Goal: Use online tool/utility: Use online tool/utility

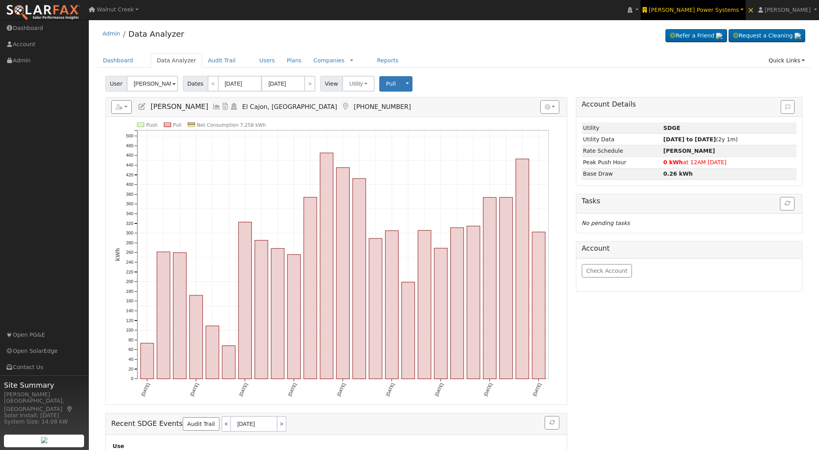
click at [735, 9] on span "[PERSON_NAME] Power Systems" at bounding box center [694, 10] width 90 height 6
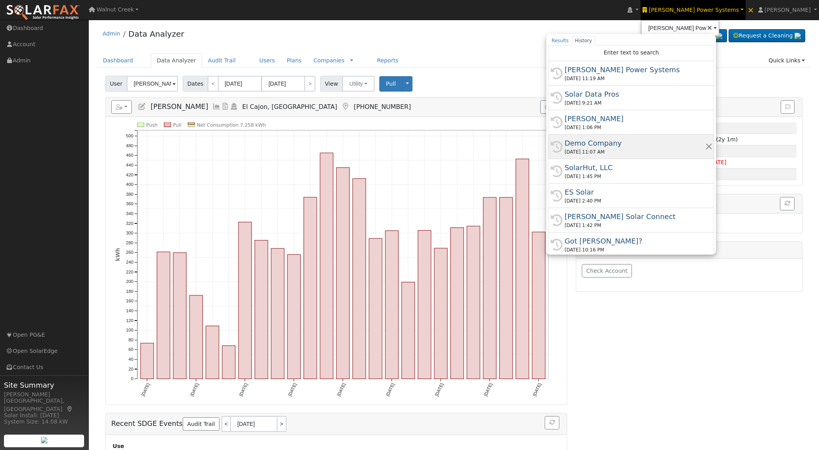
click at [690, 148] on div "Demo Company" at bounding box center [635, 143] width 141 height 11
type input "Demo Company"
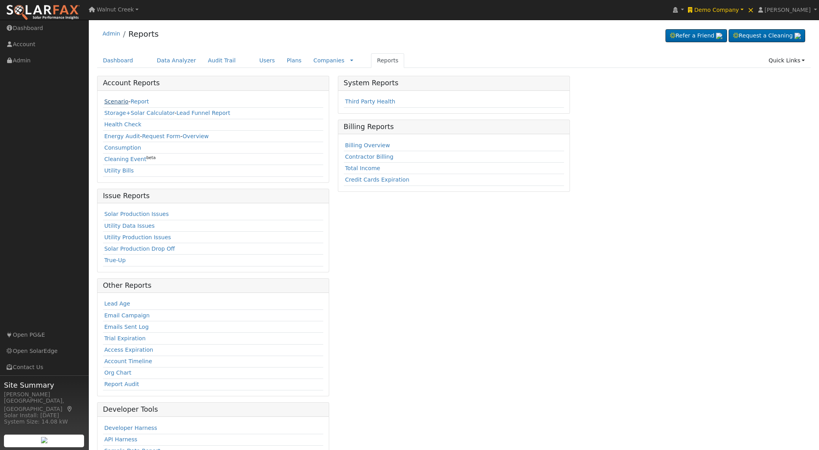
click at [112, 100] on link "Scenario" at bounding box center [116, 101] width 24 height 6
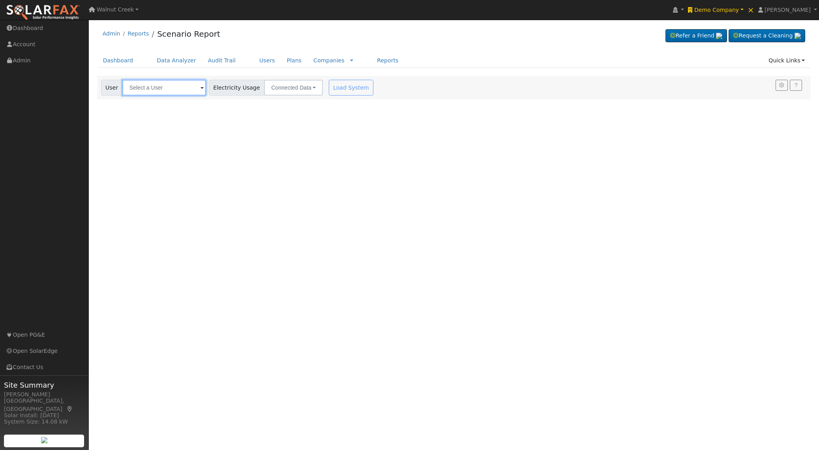
click at [173, 92] on input "text" at bounding box center [164, 88] width 84 height 16
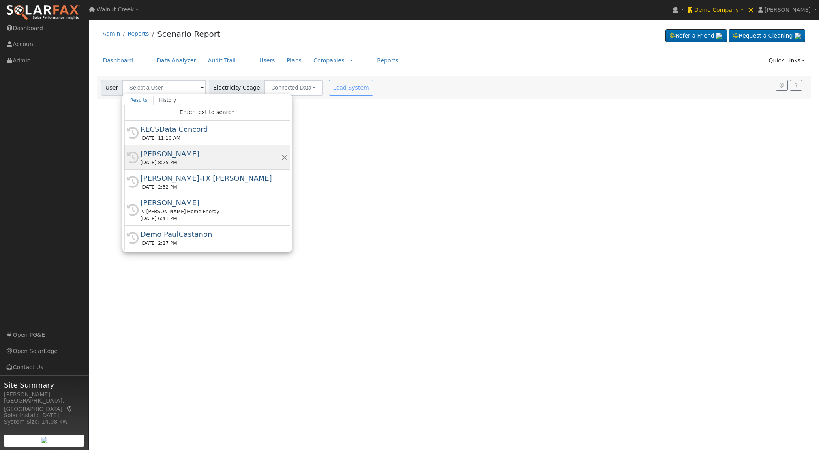
click at [180, 158] on div "[PERSON_NAME]" at bounding box center [211, 153] width 141 height 11
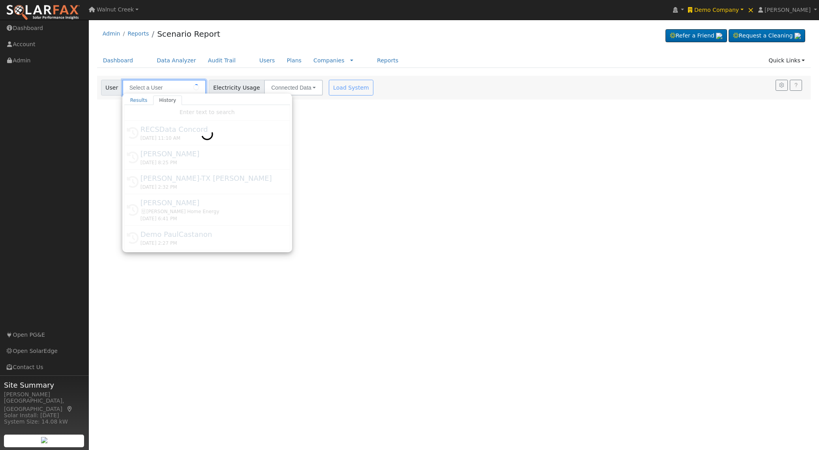
type input "[PERSON_NAME]"
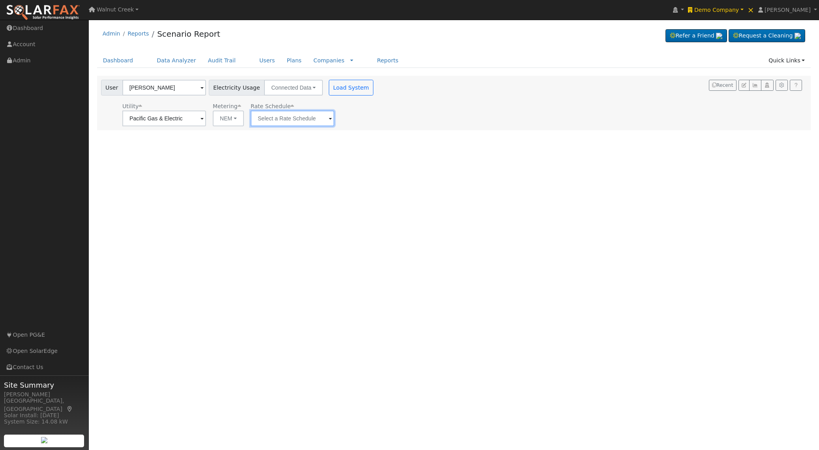
click at [206, 122] on input "text" at bounding box center [164, 119] width 84 height 16
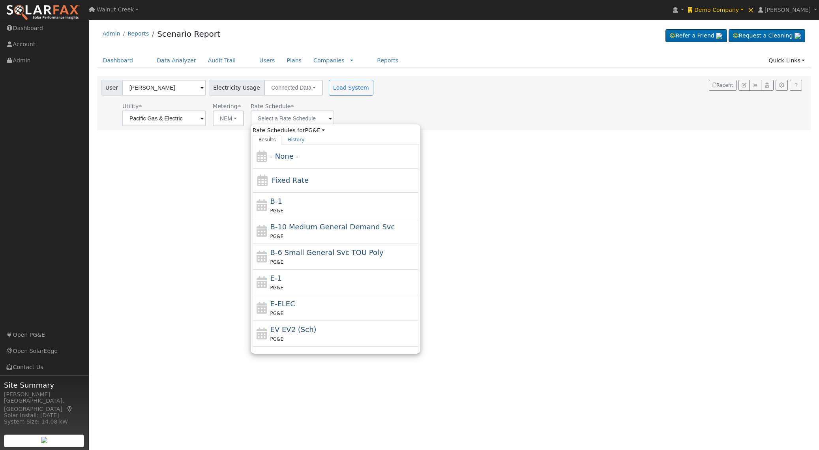
click at [317, 274] on div "E-1 PG&E" at bounding box center [344, 282] width 147 height 19
type input "E-1"
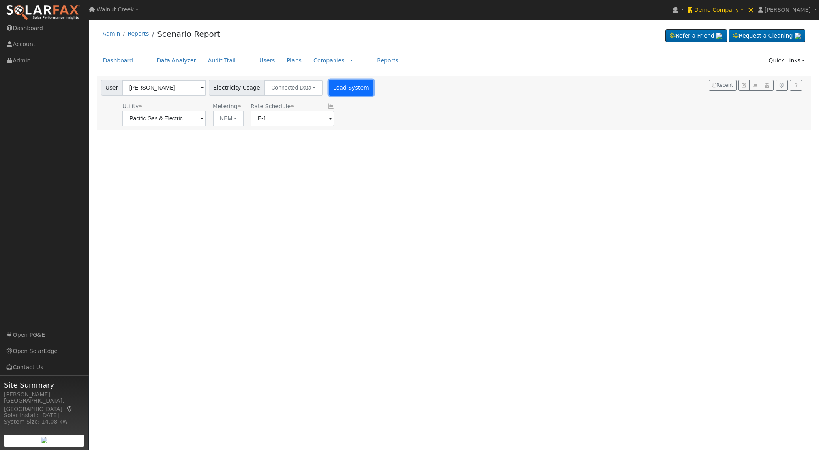
click at [331, 86] on button "Load System" at bounding box center [351, 88] width 45 height 16
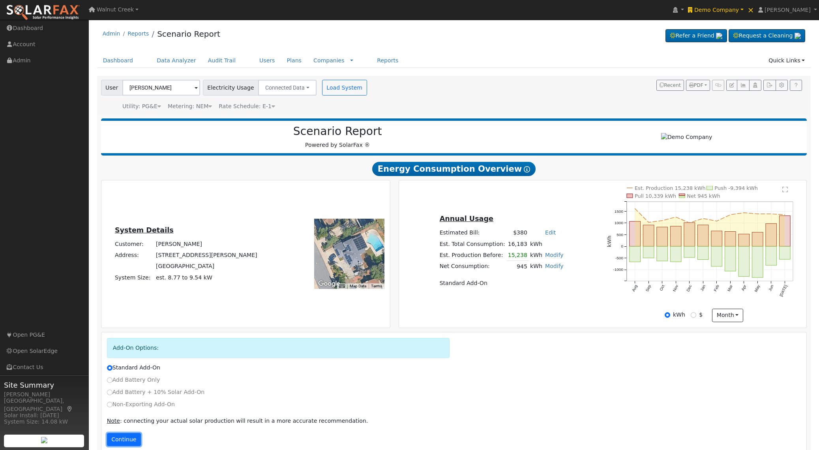
click at [123, 444] on button "Continue" at bounding box center [124, 439] width 34 height 13
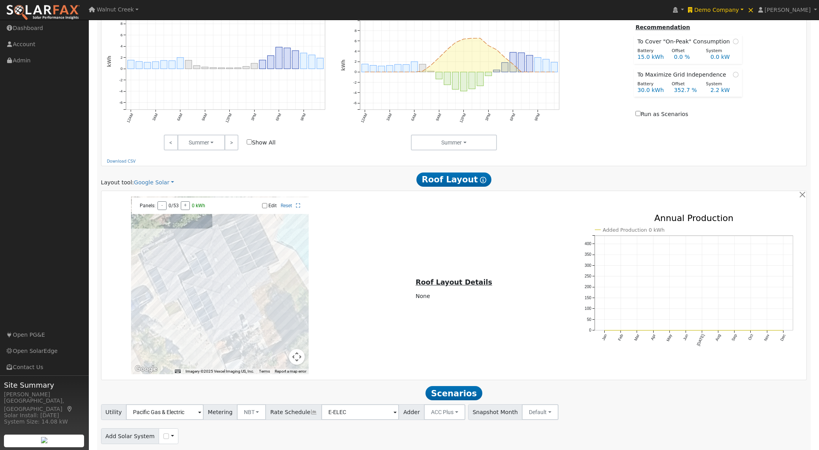
scroll to position [487, 0]
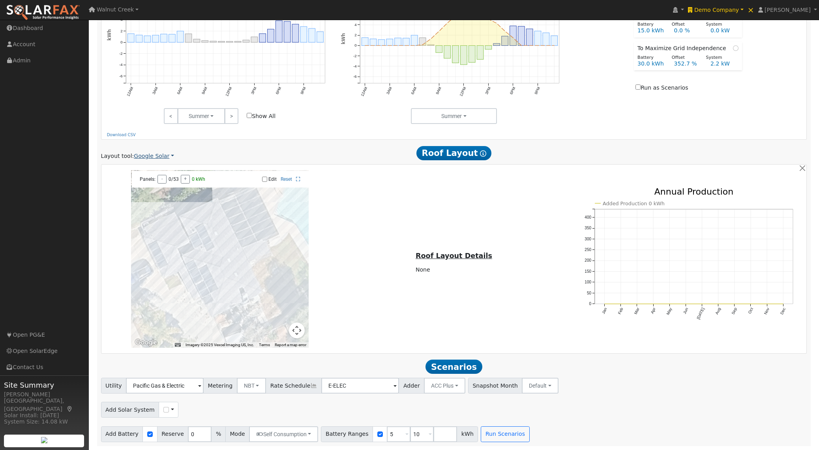
click at [146, 158] on link "Google Solar" at bounding box center [154, 156] width 40 height 8
click at [164, 191] on link "Aurora" at bounding box center [160, 195] width 55 height 11
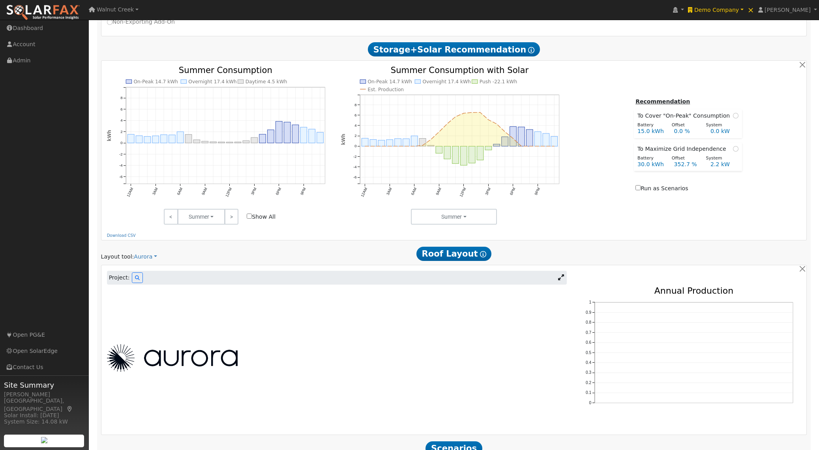
scroll to position [467, 0]
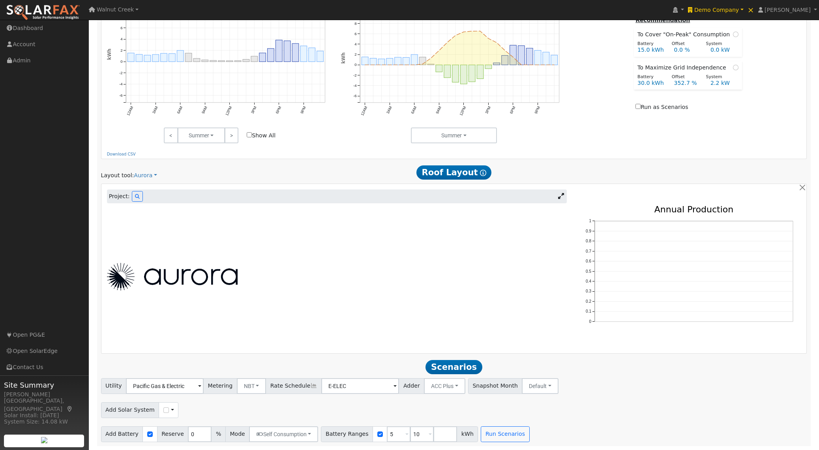
click at [142, 194] on div "Project:" at bounding box center [337, 197] width 460 height 14
click at [139, 197] on button at bounding box center [137, 196] width 11 height 11
